Goal: Task Accomplishment & Management: Manage account settings

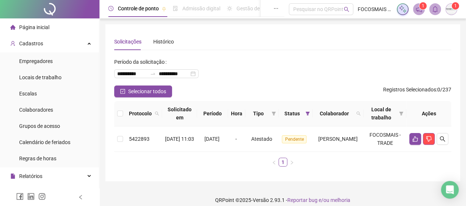
scroll to position [172, 0]
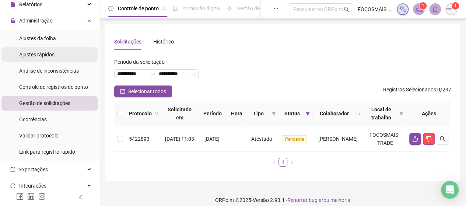
click at [38, 52] on span "Ajustes rápidos" at bounding box center [36, 55] width 35 height 6
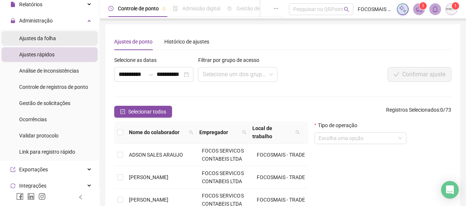
click at [48, 37] on span "Ajustes da folha" at bounding box center [37, 38] width 37 height 6
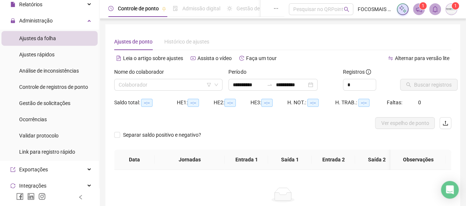
type input "**********"
click at [138, 80] on input "search" at bounding box center [165, 84] width 93 height 11
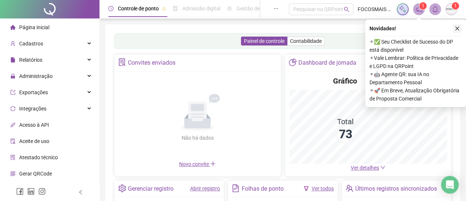
click at [461, 30] on button "button" at bounding box center [457, 28] width 9 height 9
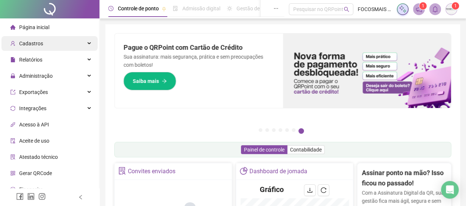
click at [38, 44] on span "Cadastros" at bounding box center [31, 44] width 24 height 6
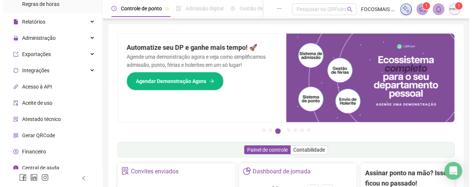
scroll to position [160, 0]
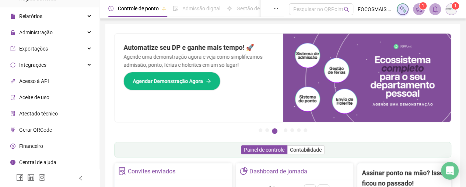
click at [38, 131] on span "Gerar QRCode" at bounding box center [35, 130] width 33 height 6
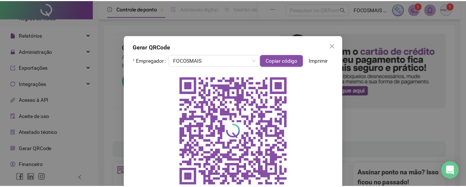
scroll to position [21, 0]
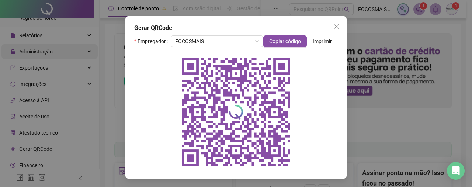
click at [336, 25] on icon "close" at bounding box center [336, 27] width 6 height 6
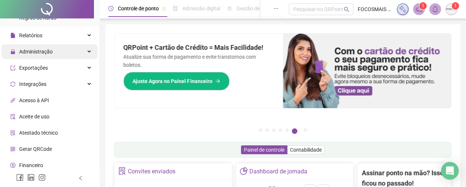
click at [35, 50] on span "Administração" at bounding box center [36, 52] width 34 height 6
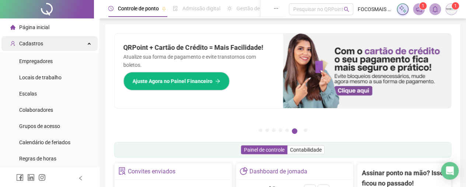
click at [32, 44] on span "Cadastros" at bounding box center [31, 44] width 24 height 6
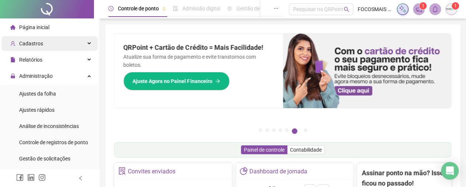
click at [36, 46] on span "Cadastros" at bounding box center [31, 44] width 24 height 6
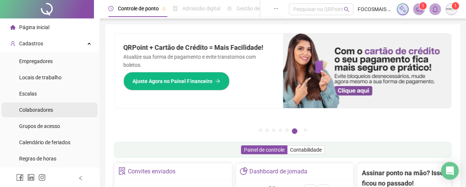
click at [41, 112] on span "Colaboradores" at bounding box center [36, 110] width 34 height 6
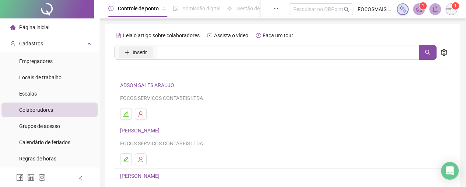
click at [151, 51] on button "Inserir" at bounding box center [136, 52] width 34 height 12
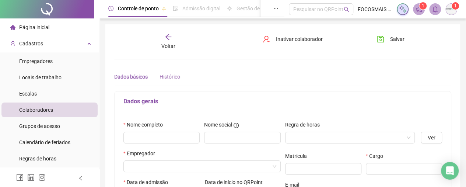
type input "*****"
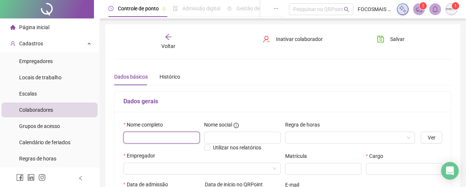
click at [157, 136] on input "text" at bounding box center [162, 138] width 76 height 12
type input "**********"
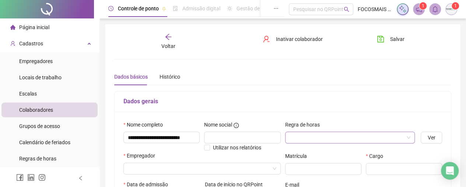
click at [301, 138] on input "search" at bounding box center [347, 137] width 115 height 11
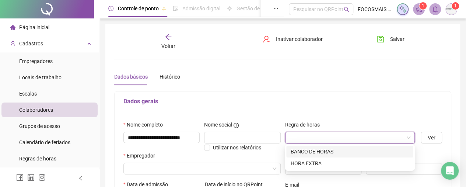
click at [332, 151] on div "BANCO DE HORAS" at bounding box center [350, 151] width 118 height 8
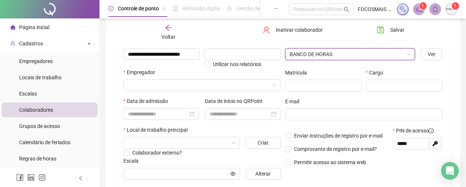
scroll to position [86, 0]
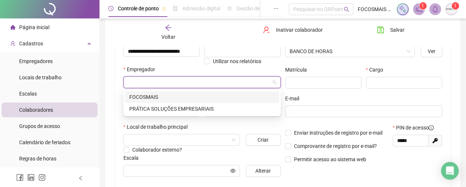
drag, startPoint x: 148, startPoint y: 86, endPoint x: 167, endPoint y: 91, distance: 19.2
click at [149, 86] on input "search" at bounding box center [199, 82] width 142 height 11
drag, startPoint x: 150, startPoint y: 93, endPoint x: 156, endPoint y: 97, distance: 6.8
click at [150, 93] on div "FOCOSMAIS" at bounding box center [202, 97] width 146 height 8
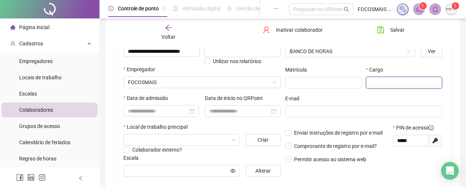
click at [383, 81] on input "text" at bounding box center [404, 83] width 76 height 12
click at [191, 112] on div at bounding box center [161, 111] width 67 height 8
type input "**********"
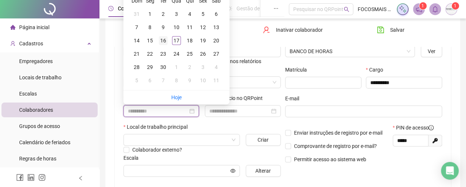
type input "**********"
click at [166, 39] on div "16" at bounding box center [163, 40] width 9 height 9
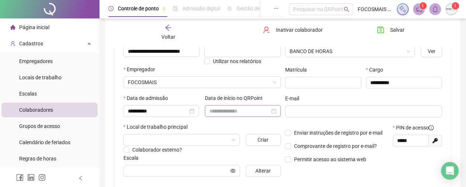
click at [274, 113] on div at bounding box center [242, 111] width 67 height 8
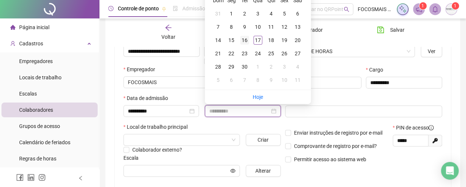
type input "**********"
click at [244, 39] on div "16" at bounding box center [244, 40] width 9 height 9
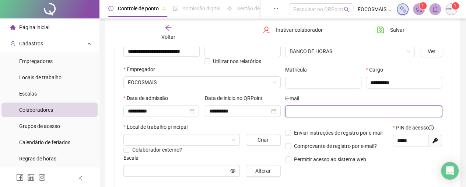
click at [305, 108] on input "text" at bounding box center [363, 111] width 147 height 8
drag, startPoint x: 275, startPoint y: 114, endPoint x: 228, endPoint y: 115, distance: 47.2
click at [227, 114] on div "**********" at bounding box center [282, 108] width 323 height 148
type input "**********"
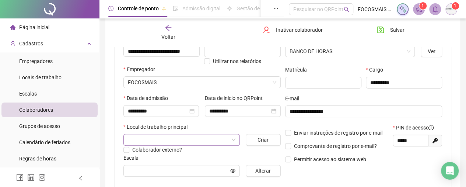
click at [184, 140] on input "search" at bounding box center [178, 139] width 101 height 11
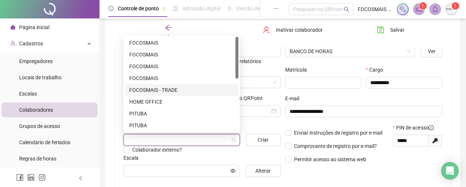
click at [167, 92] on div "FOCOSMAIS - TRADE" at bounding box center [181, 90] width 105 height 8
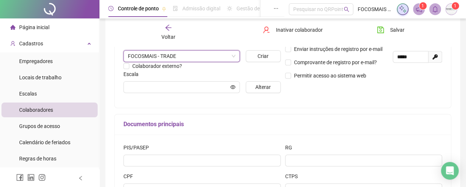
scroll to position [172, 0]
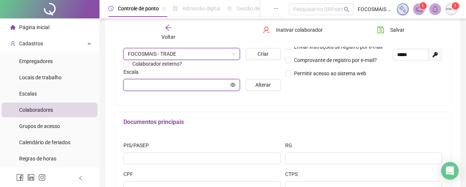
click at [195, 84] on input "text" at bounding box center [178, 85] width 101 height 8
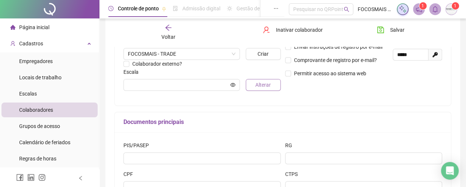
click at [262, 84] on span "Alterar" at bounding box center [263, 85] width 15 height 8
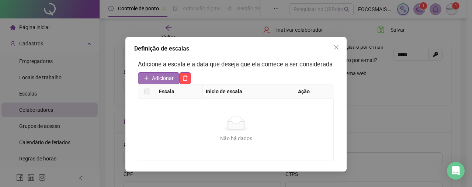
click at [162, 77] on span "Adicionar" at bounding box center [163, 78] width 22 height 8
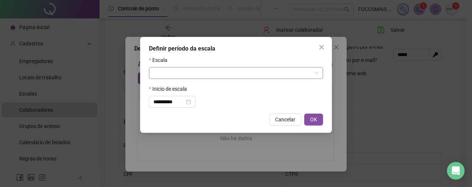
click at [164, 73] on input "search" at bounding box center [232, 72] width 159 height 11
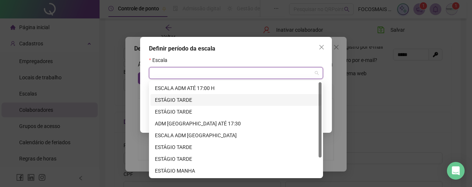
click at [178, 98] on div "ESTÁGIO TARDE" at bounding box center [236, 100] width 162 height 8
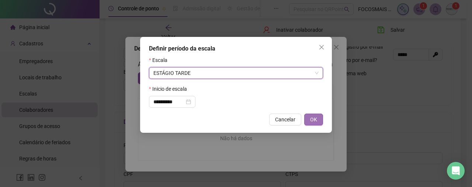
click at [310, 120] on span "OK" at bounding box center [313, 119] width 7 height 8
type input "**********"
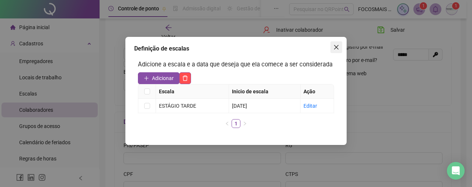
click at [337, 46] on icon "close" at bounding box center [336, 47] width 4 height 4
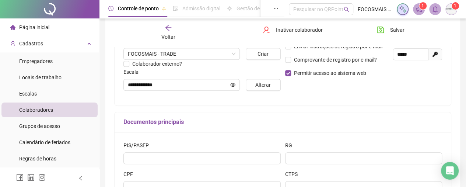
click at [288, 78] on div "Enviar instruções de registro por e-mail Comprovante de registro por e-mail? Pe…" at bounding box center [337, 59] width 108 height 45
click at [395, 32] on span "Salvar" at bounding box center [398, 30] width 14 height 8
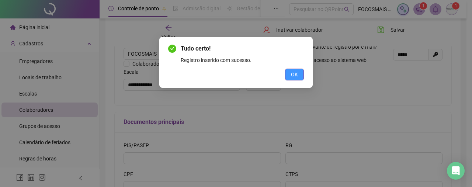
click at [300, 79] on button "OK" at bounding box center [294, 75] width 19 height 12
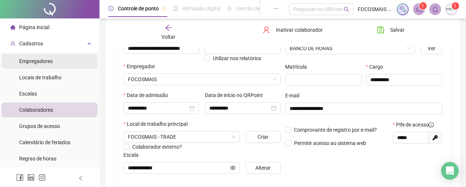
scroll to position [86, 0]
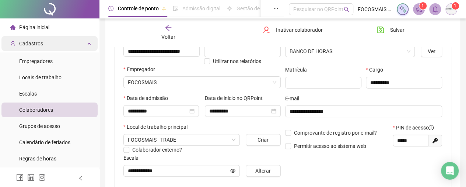
click at [32, 43] on span "Cadastros" at bounding box center [31, 44] width 24 height 6
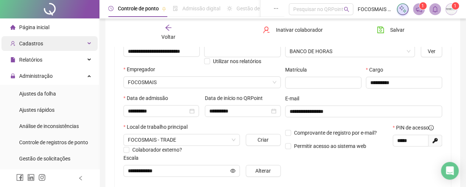
click at [35, 42] on span "Cadastros" at bounding box center [31, 44] width 24 height 6
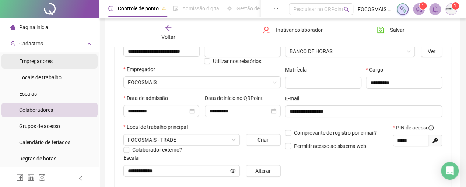
click at [38, 64] on span "Empregadores" at bounding box center [36, 61] width 34 height 6
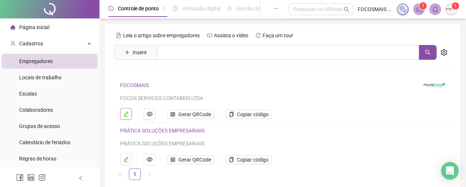
click at [125, 112] on icon "edit" at bounding box center [126, 114] width 6 height 6
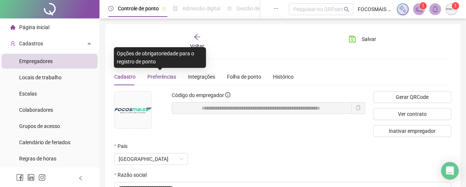
click at [167, 76] on span "Preferências" at bounding box center [161, 77] width 29 height 6
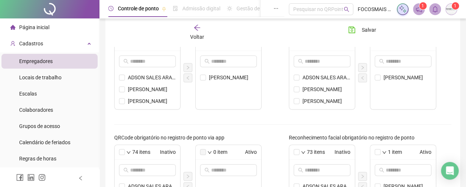
scroll to position [258, 0]
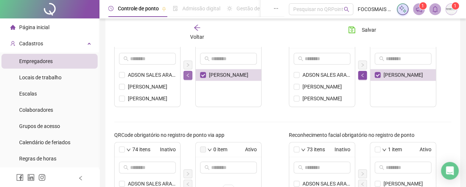
click at [185, 76] on button "button" at bounding box center [188, 75] width 9 height 9
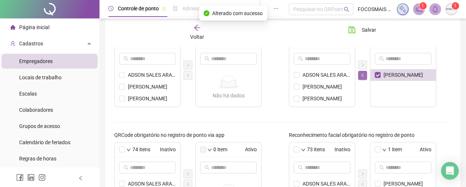
click at [364, 75] on icon "left" at bounding box center [363, 75] width 4 height 4
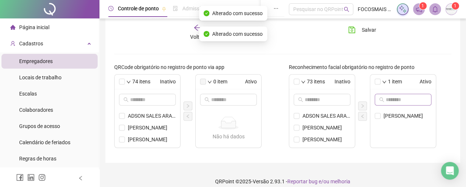
scroll to position [333, 0]
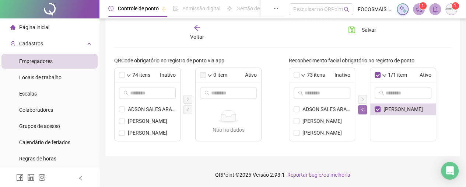
click at [363, 108] on icon "left" at bounding box center [363, 109] width 4 height 4
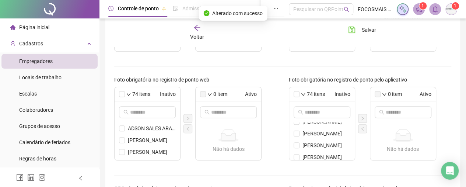
scroll to position [74, 0]
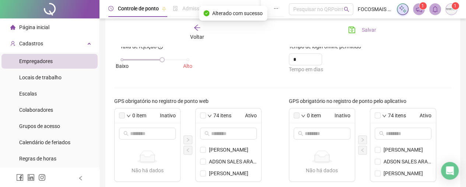
click at [369, 28] on span "Salvar" at bounding box center [369, 30] width 14 height 8
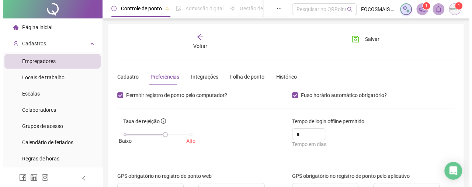
scroll to position [293, 0]
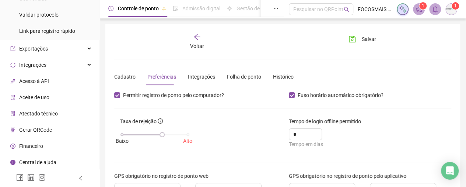
click at [195, 39] on icon "arrow-left" at bounding box center [197, 36] width 7 height 7
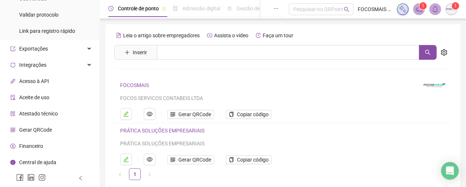
click at [38, 131] on span "Gerar QRCode" at bounding box center [35, 130] width 33 height 6
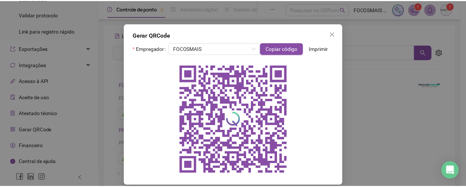
scroll to position [21, 0]
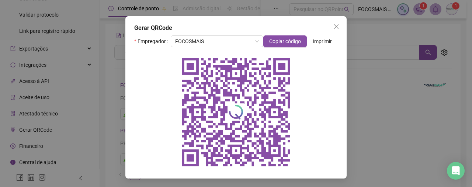
click at [78, 55] on div "Gerar QRCode Empregador FOCOSMAIS Copiar código Imprimir" at bounding box center [236, 93] width 472 height 187
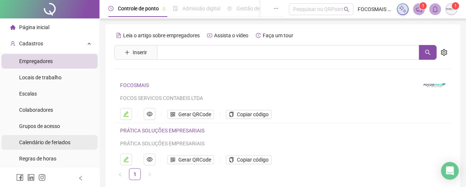
scroll to position [172, 0]
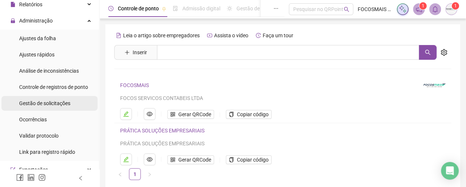
click at [44, 106] on span "Gestão de solicitações" at bounding box center [44, 103] width 51 height 6
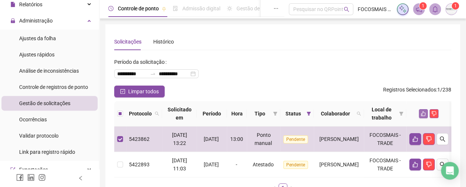
click at [428, 111] on button "button" at bounding box center [423, 113] width 9 height 9
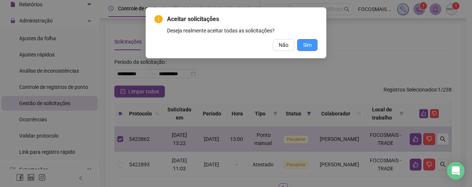
click at [308, 46] on span "Sim" at bounding box center [307, 45] width 8 height 8
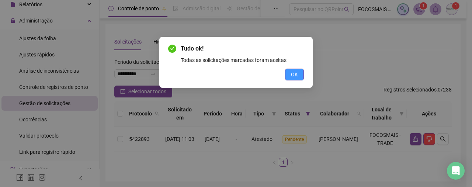
click at [298, 70] on button "OK" at bounding box center [294, 75] width 19 height 12
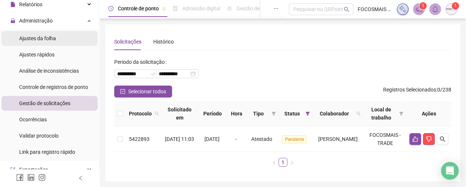
click at [34, 39] on span "Ajustes da folha" at bounding box center [37, 38] width 37 height 6
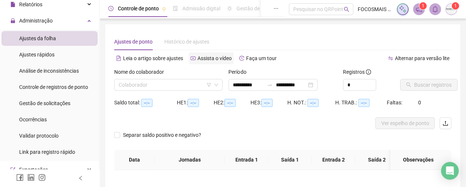
type input "**********"
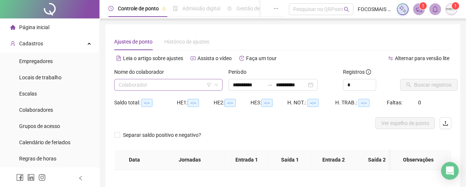
click at [131, 89] on input "search" at bounding box center [165, 84] width 93 height 11
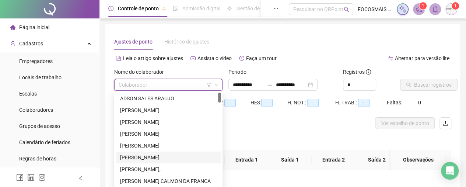
click at [152, 156] on div "ANA JULIA OLIVEIRA DA SILVA" at bounding box center [168, 157] width 97 height 8
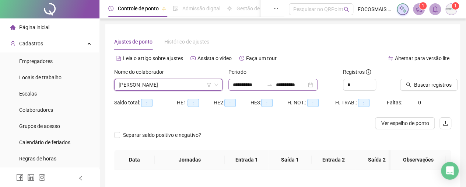
click at [273, 84] on icon "swap-right" at bounding box center [270, 85] width 6 height 6
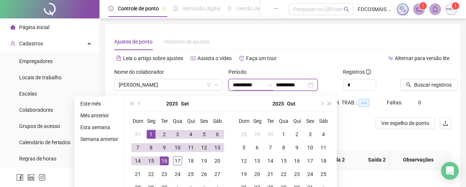
click at [273, 84] on icon "swap-right" at bounding box center [270, 85] width 6 height 6
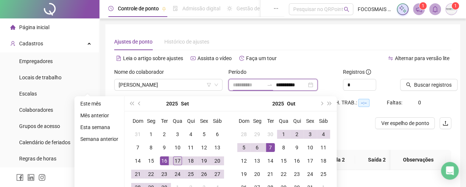
type input "**********"
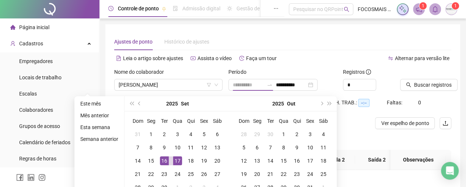
click at [175, 162] on div "17" at bounding box center [177, 160] width 9 height 9
type input "**********"
click at [420, 83] on span "Buscar registros" at bounding box center [433, 85] width 38 height 8
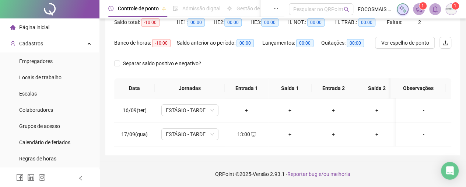
scroll to position [86, 0]
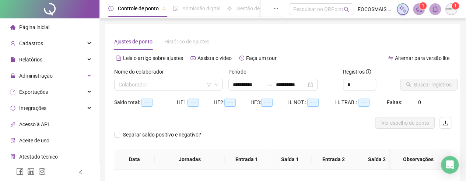
type input "**********"
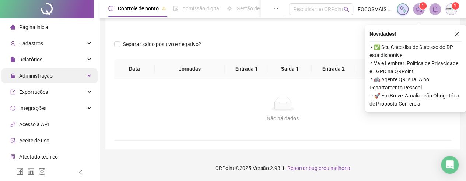
click at [49, 73] on span "Administração" at bounding box center [36, 76] width 34 height 6
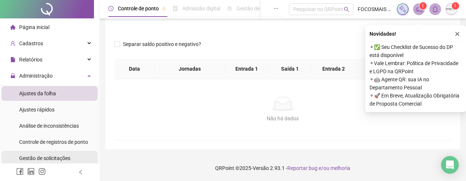
click at [48, 156] on span "Gestão de solicitações" at bounding box center [44, 159] width 51 height 6
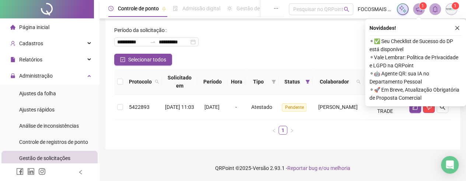
scroll to position [31, 0]
click at [458, 30] on icon "close" at bounding box center [457, 28] width 5 height 5
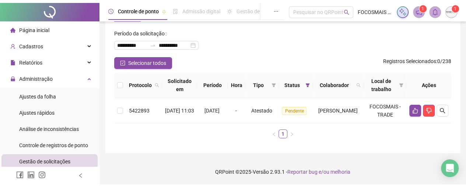
scroll to position [26, 0]
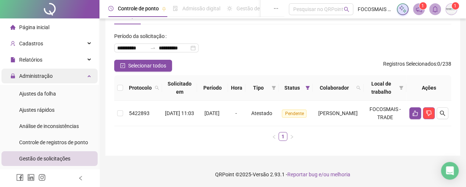
click at [44, 80] on span "Administração" at bounding box center [31, 76] width 42 height 15
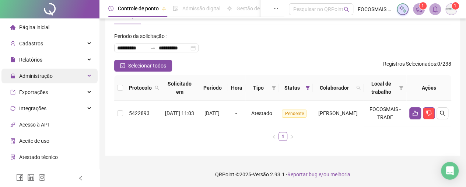
drag, startPoint x: 44, startPoint y: 77, endPoint x: 47, endPoint y: 96, distance: 18.8
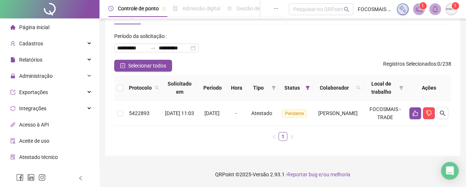
click at [44, 79] on span "Administração" at bounding box center [36, 76] width 34 height 6
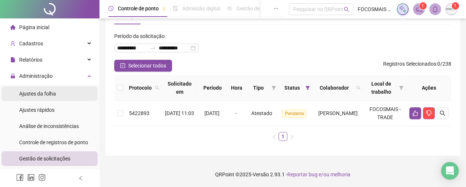
click at [48, 98] on div "Ajustes da folha" at bounding box center [37, 93] width 37 height 15
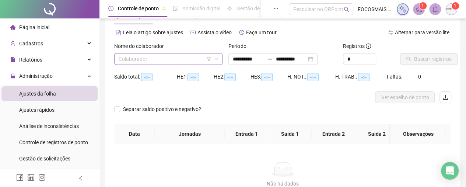
type input "**********"
click at [142, 58] on input "search" at bounding box center [165, 58] width 93 height 11
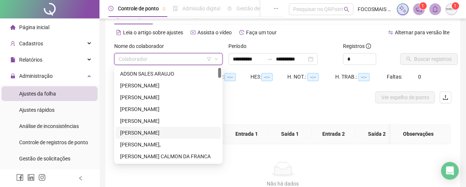
click at [144, 132] on div "ANA JULIA OLIVEIRA DA SILVA" at bounding box center [168, 133] width 97 height 8
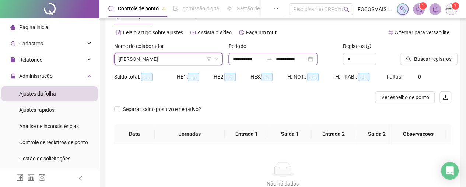
click at [276, 62] on div "**********" at bounding box center [273, 59] width 89 height 12
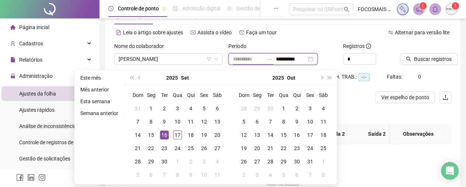
type input "**********"
drag, startPoint x: 163, startPoint y: 134, endPoint x: 180, endPoint y: 134, distance: 17.0
click at [166, 134] on div "16" at bounding box center [164, 135] width 9 height 9
type input "**********"
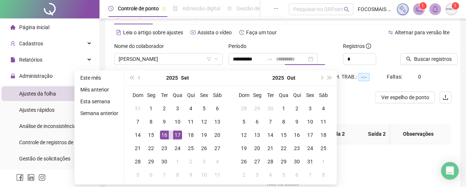
click at [177, 134] on div "17" at bounding box center [177, 135] width 9 height 9
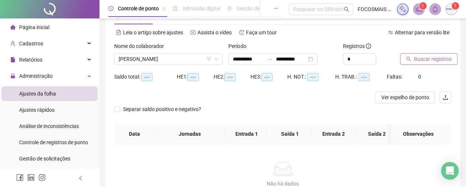
click at [406, 63] on button "Buscar registros" at bounding box center [429, 59] width 58 height 12
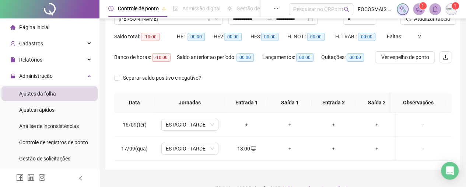
scroll to position [86, 0]
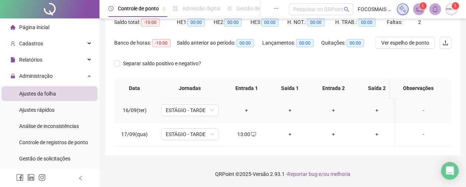
click at [419, 106] on div "-" at bounding box center [424, 110] width 44 height 8
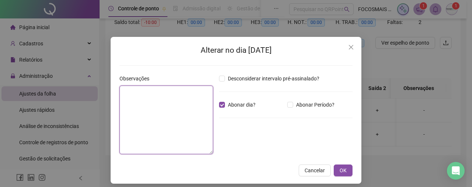
click at [161, 106] on textarea at bounding box center [166, 120] width 94 height 69
type textarea "*"
click at [142, 98] on textarea at bounding box center [166, 120] width 94 height 68
type textarea "*"
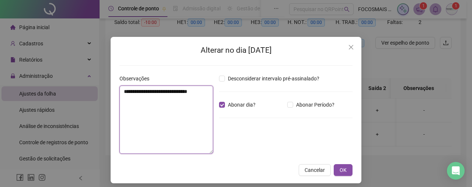
click at [141, 93] on textarea "**********" at bounding box center [166, 120] width 94 height 68
type textarea "**********"
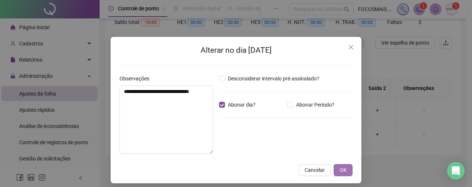
click at [340, 168] on span "OK" at bounding box center [343, 170] width 7 height 8
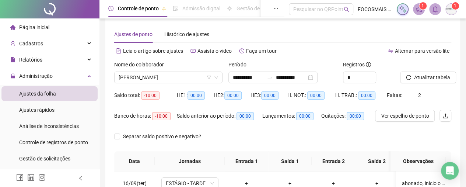
scroll to position [0, 0]
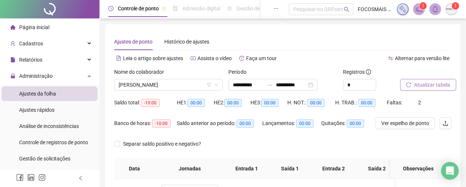
click at [433, 84] on span "Atualizar tabela" at bounding box center [432, 85] width 36 height 8
